Goal: Information Seeking & Learning: Learn about a topic

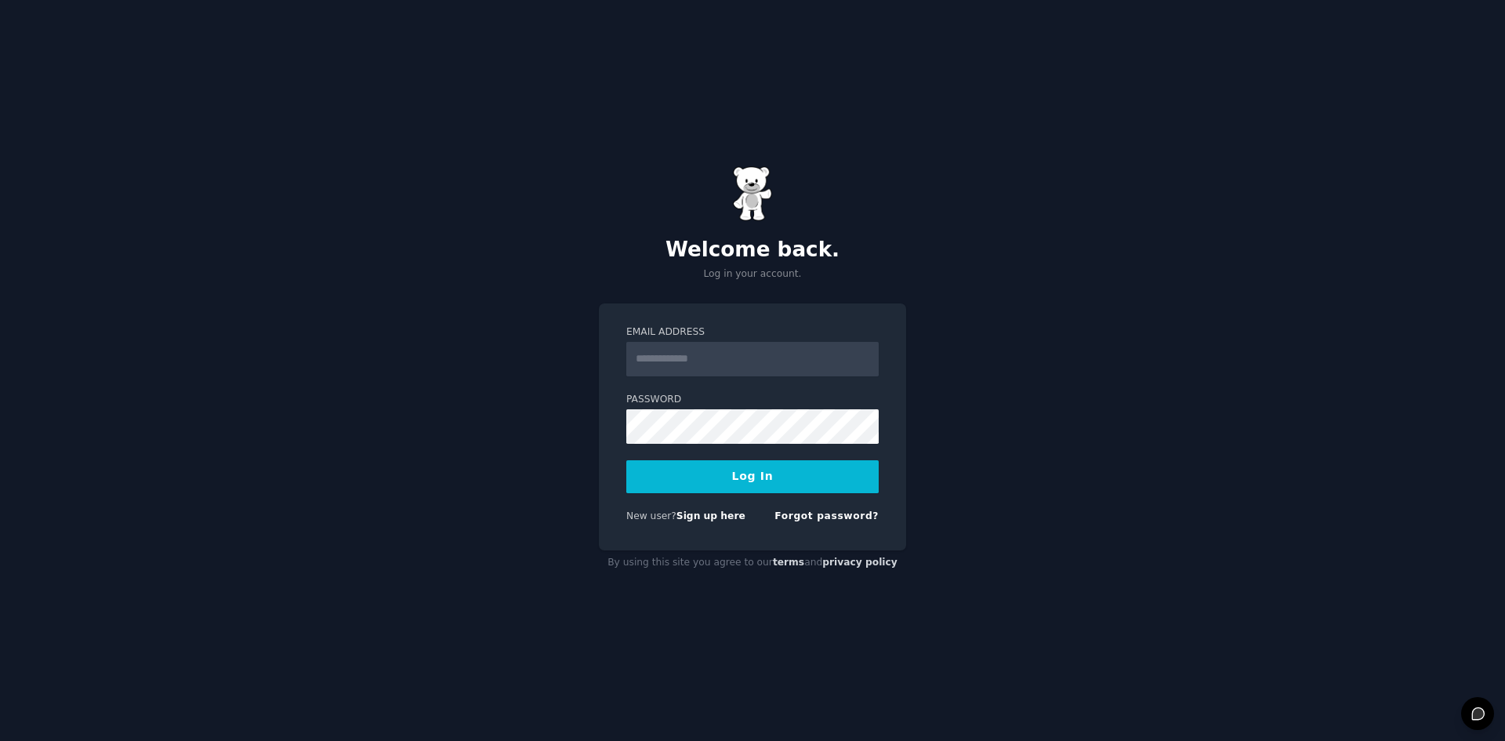
type input "**********"
click at [795, 468] on button "Log In" at bounding box center [752, 476] width 252 height 33
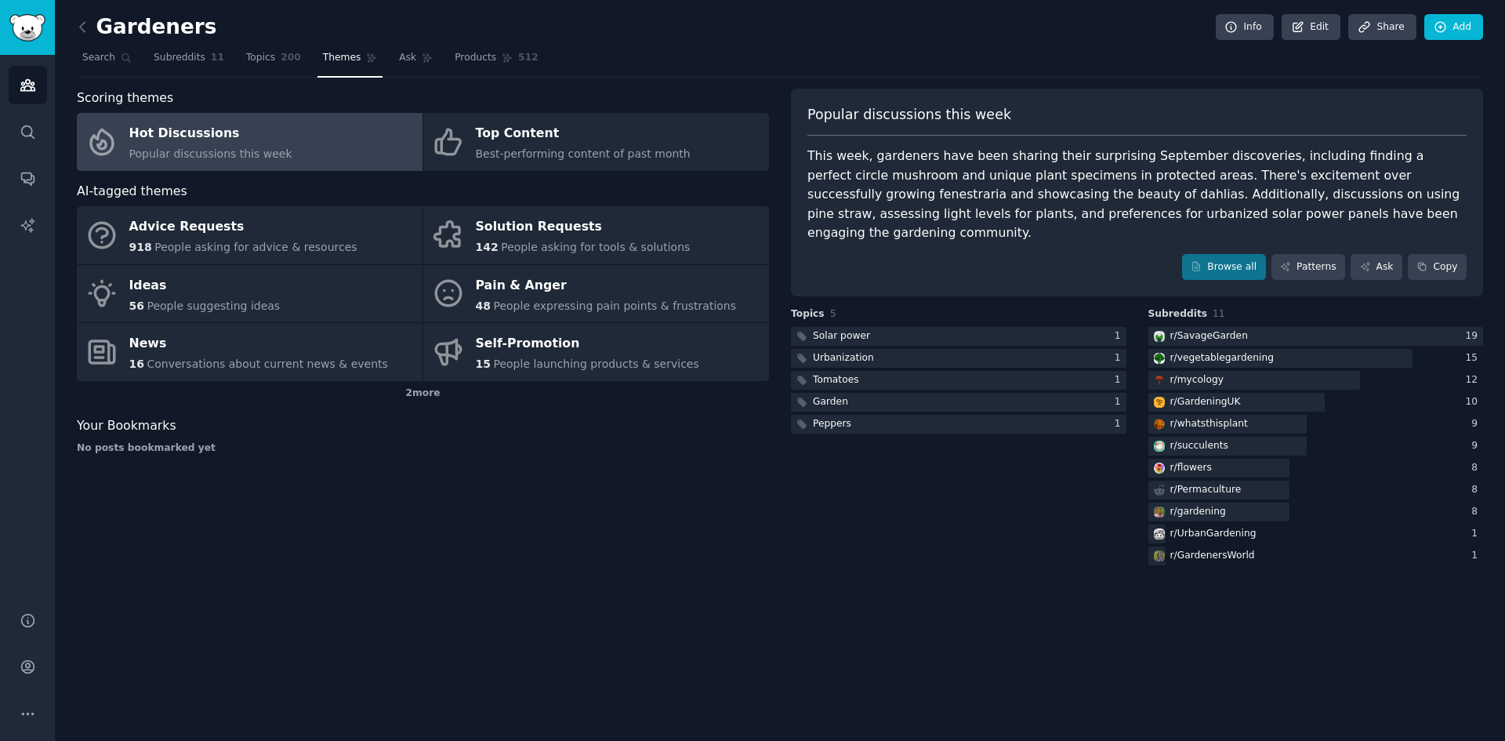
click at [1495, 305] on div "Gardeners Info Edit Share Add Search Subreddits 11 Topics 200 Themes Ask Produc…" at bounding box center [780, 370] width 1450 height 741
click at [100, 56] on span "Search" at bounding box center [98, 58] width 33 height 14
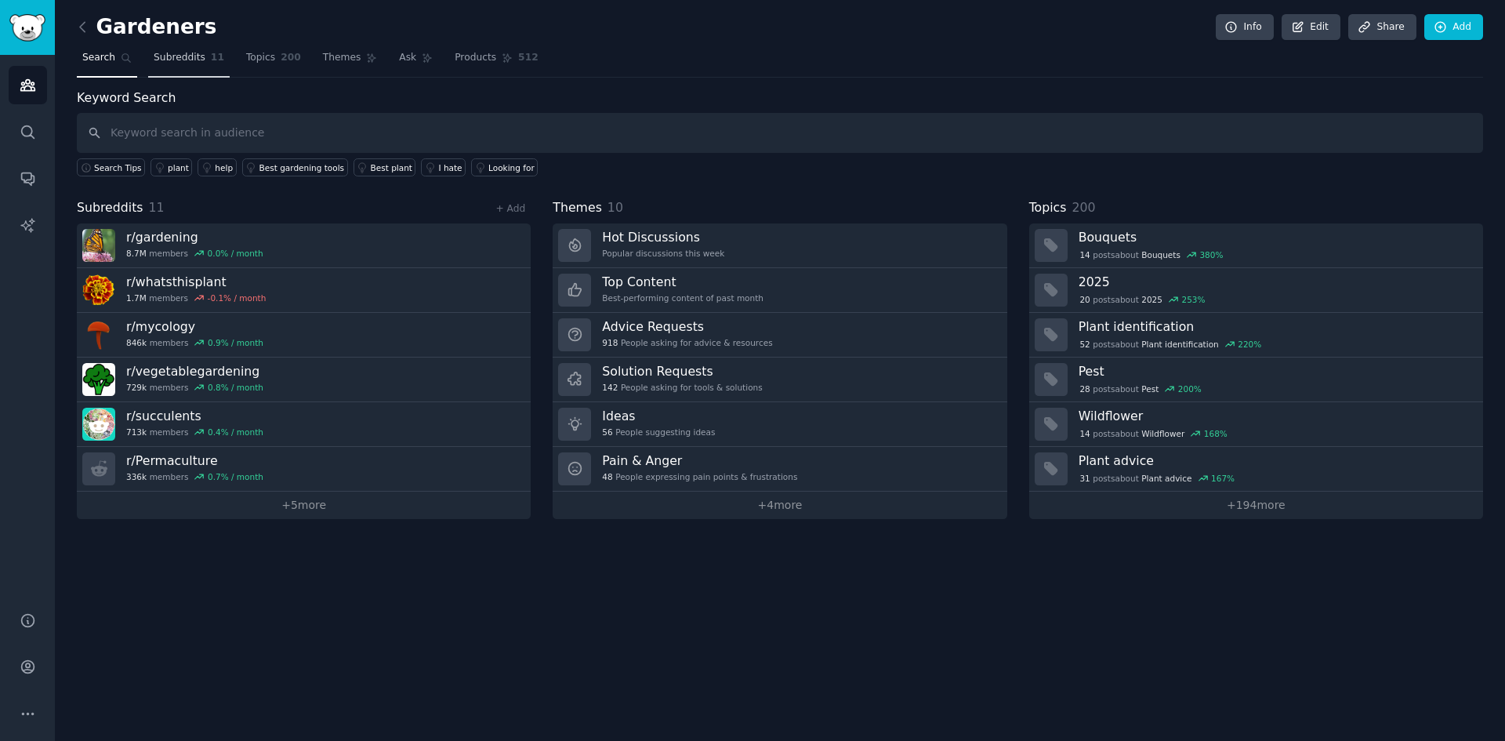
click at [183, 61] on span "Subreddits" at bounding box center [180, 58] width 52 height 14
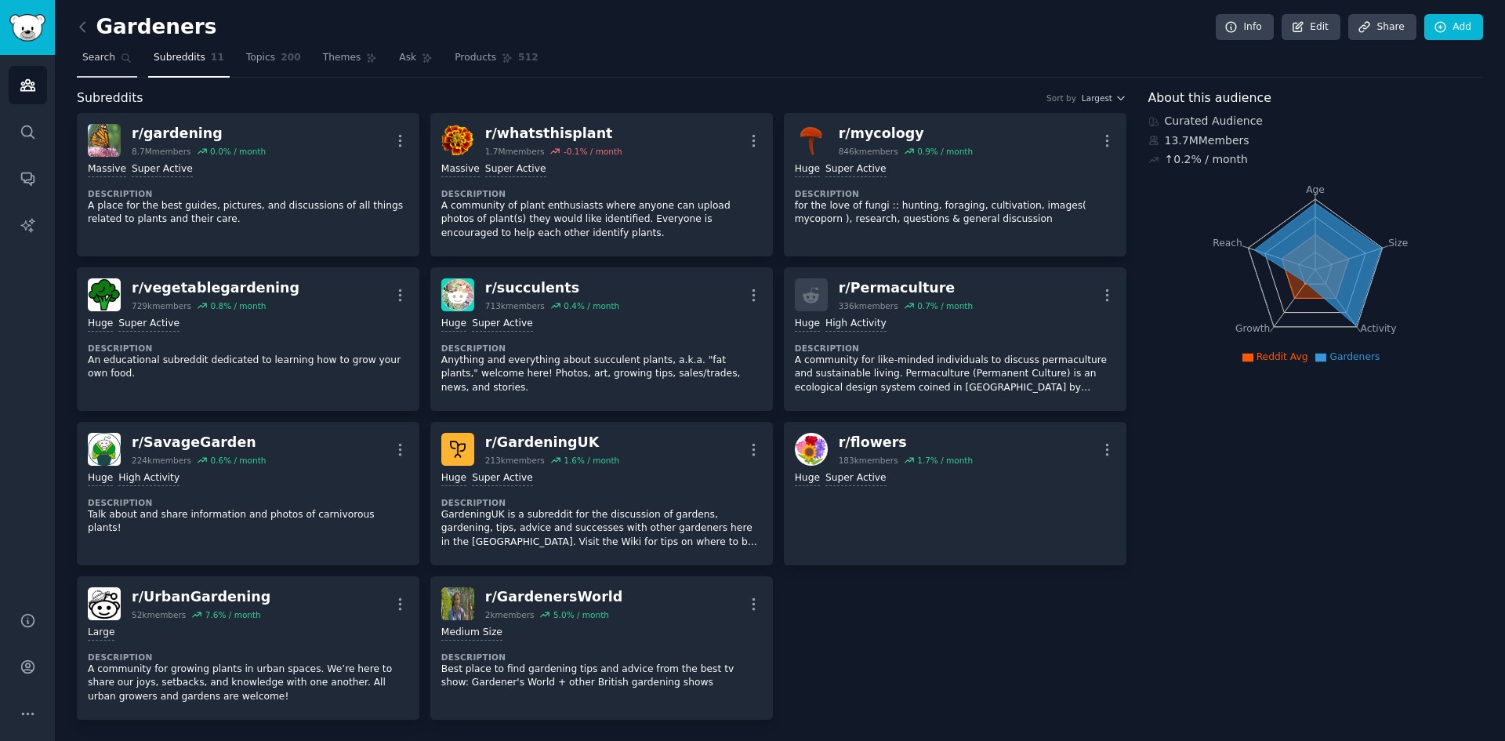
click at [122, 58] on icon at bounding box center [126, 58] width 11 height 11
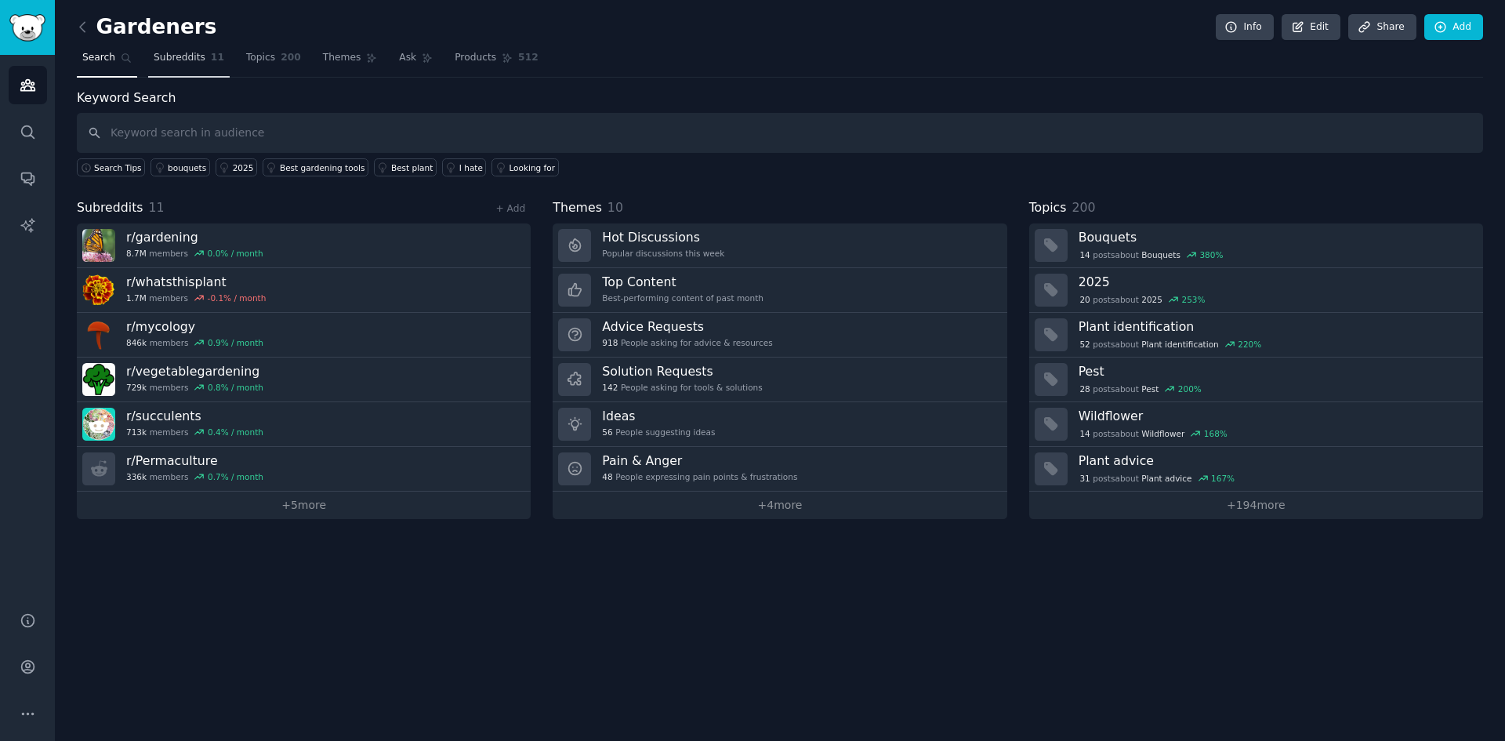
click at [183, 60] on span "Subreddits" at bounding box center [180, 58] width 52 height 14
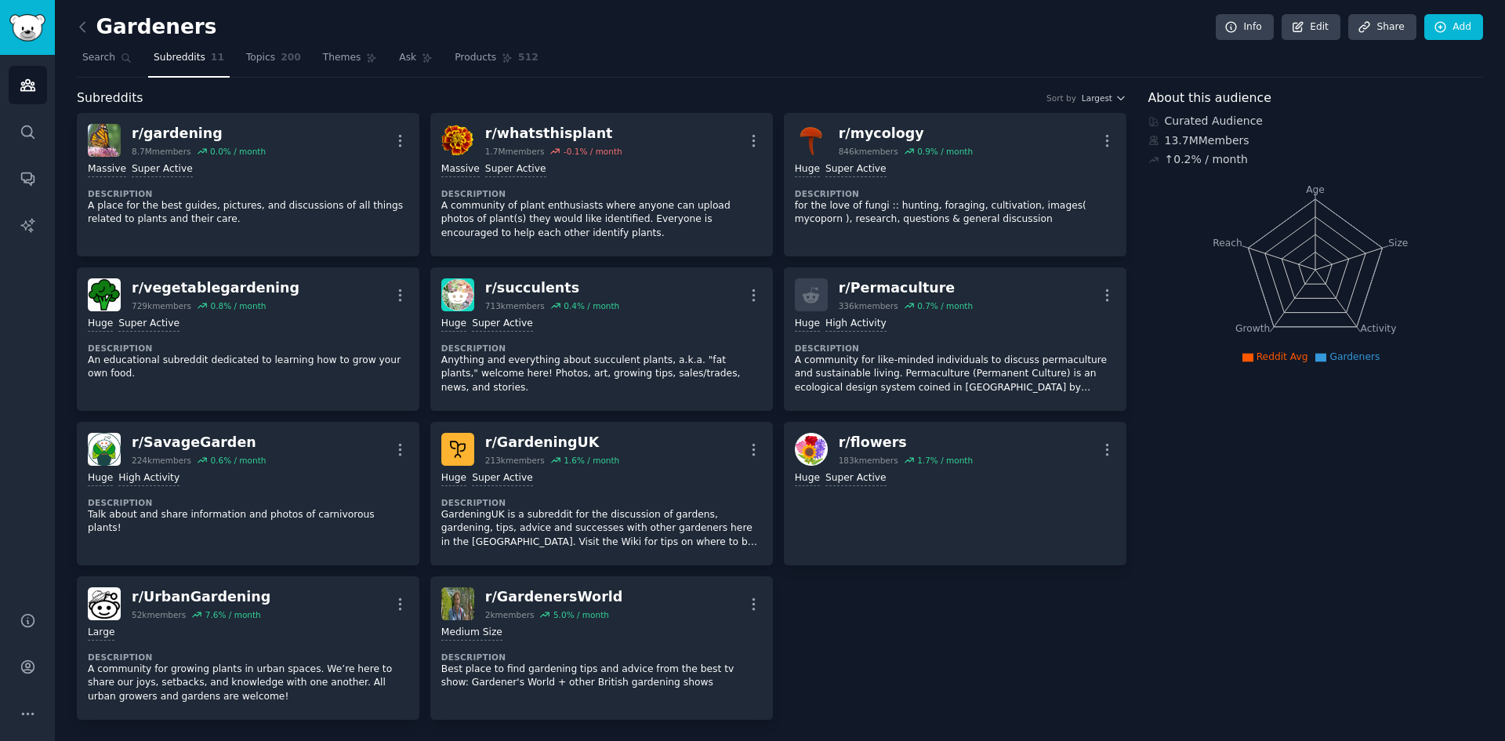
click at [183, 60] on span "Subreddits" at bounding box center [180, 58] width 52 height 14
click at [1073, 644] on div "r/ gardening 8.7M members 0.0 % / month More Massive Super Active Description A…" at bounding box center [602, 416] width 1050 height 607
click at [267, 62] on link "Topics 200" at bounding box center [274, 61] width 66 height 32
